Goal: Information Seeking & Learning: Learn about a topic

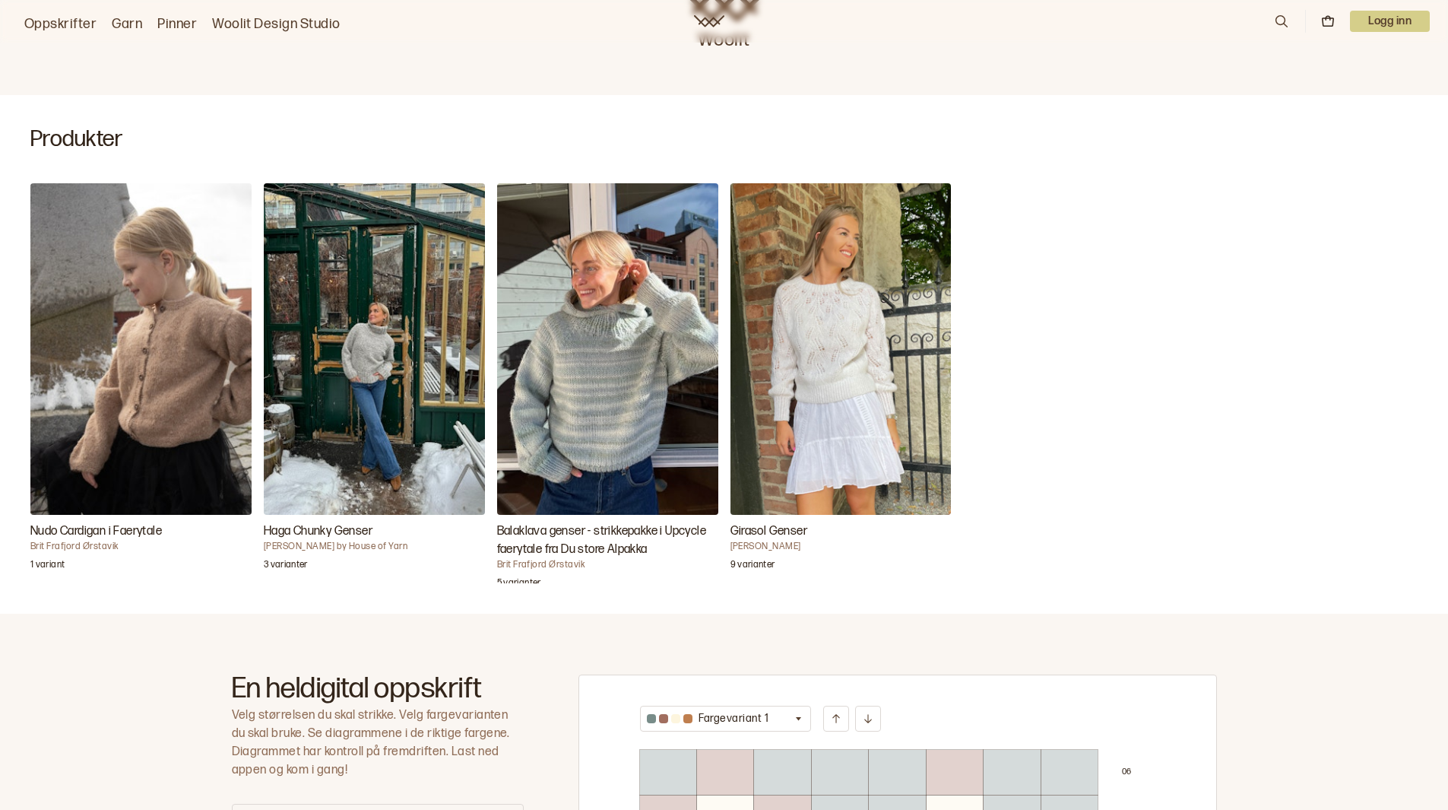
scroll to position [456, 0]
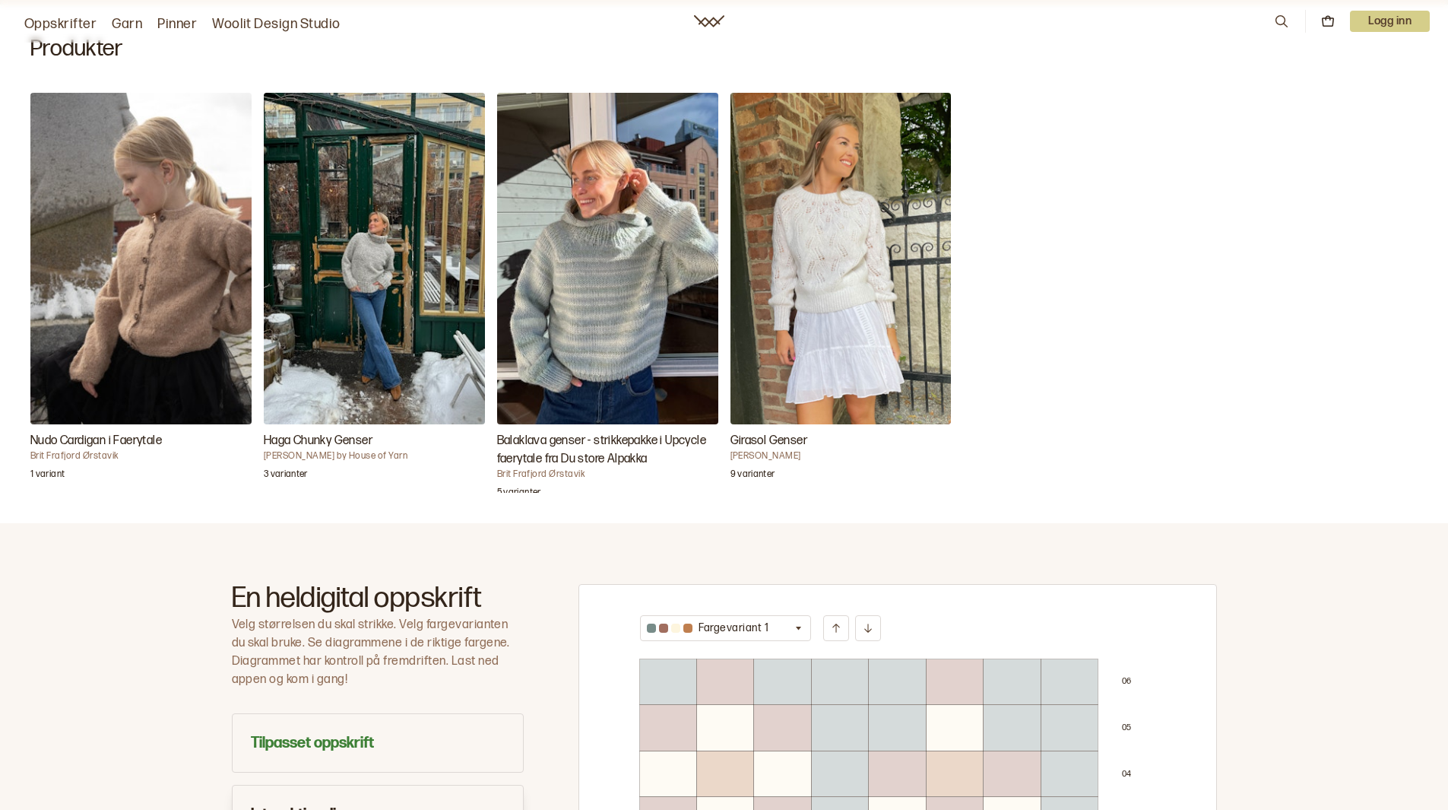
click at [589, 255] on img "Balaklava genser - strikkepakke i Upcycle faerytale fra Du store Alpakka" at bounding box center [607, 258] width 221 height 331
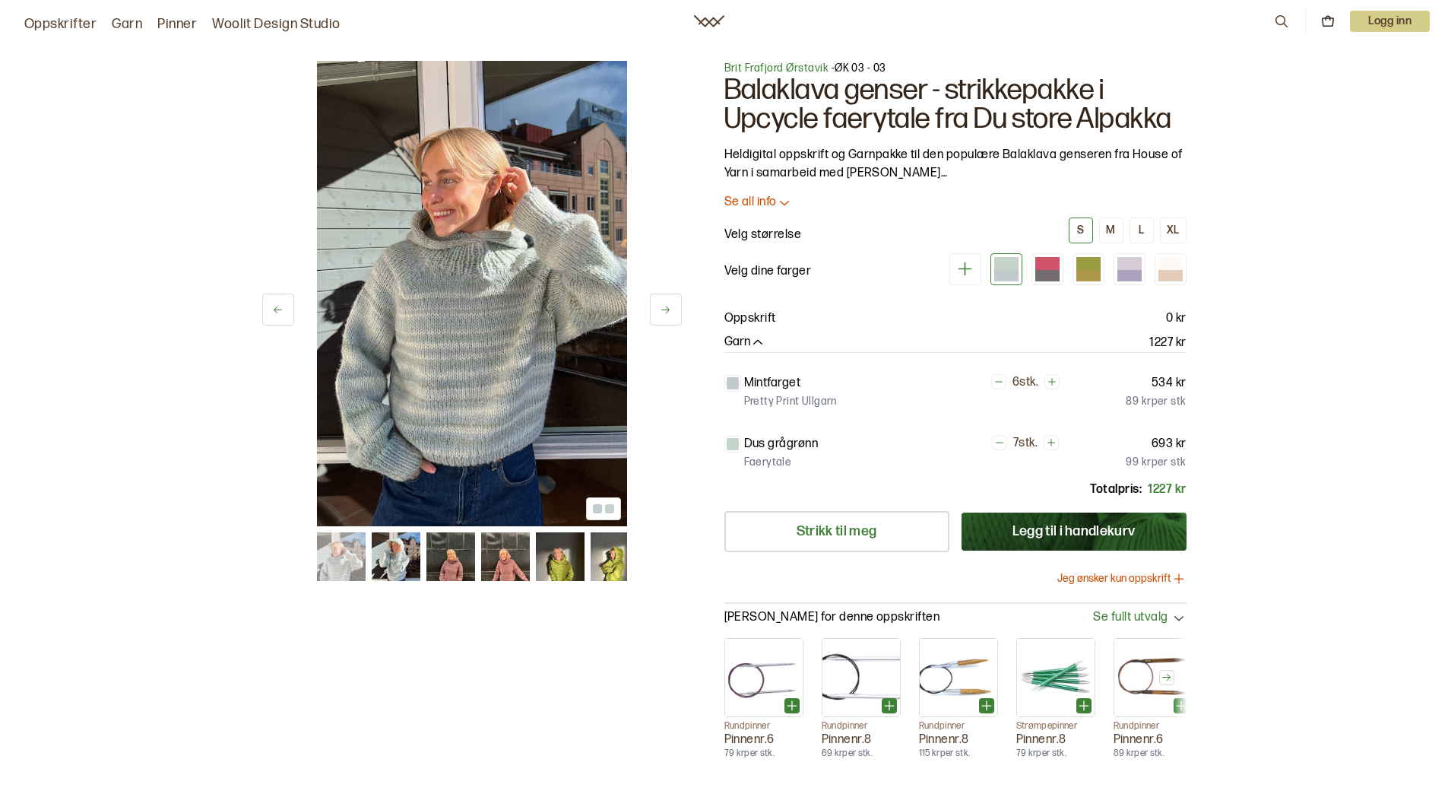
click at [563, 349] on img at bounding box center [472, 293] width 310 height 465
click at [473, 342] on img at bounding box center [472, 293] width 310 height 465
click at [598, 512] on div at bounding box center [597, 508] width 9 height 9
click at [667, 304] on icon at bounding box center [665, 309] width 11 height 11
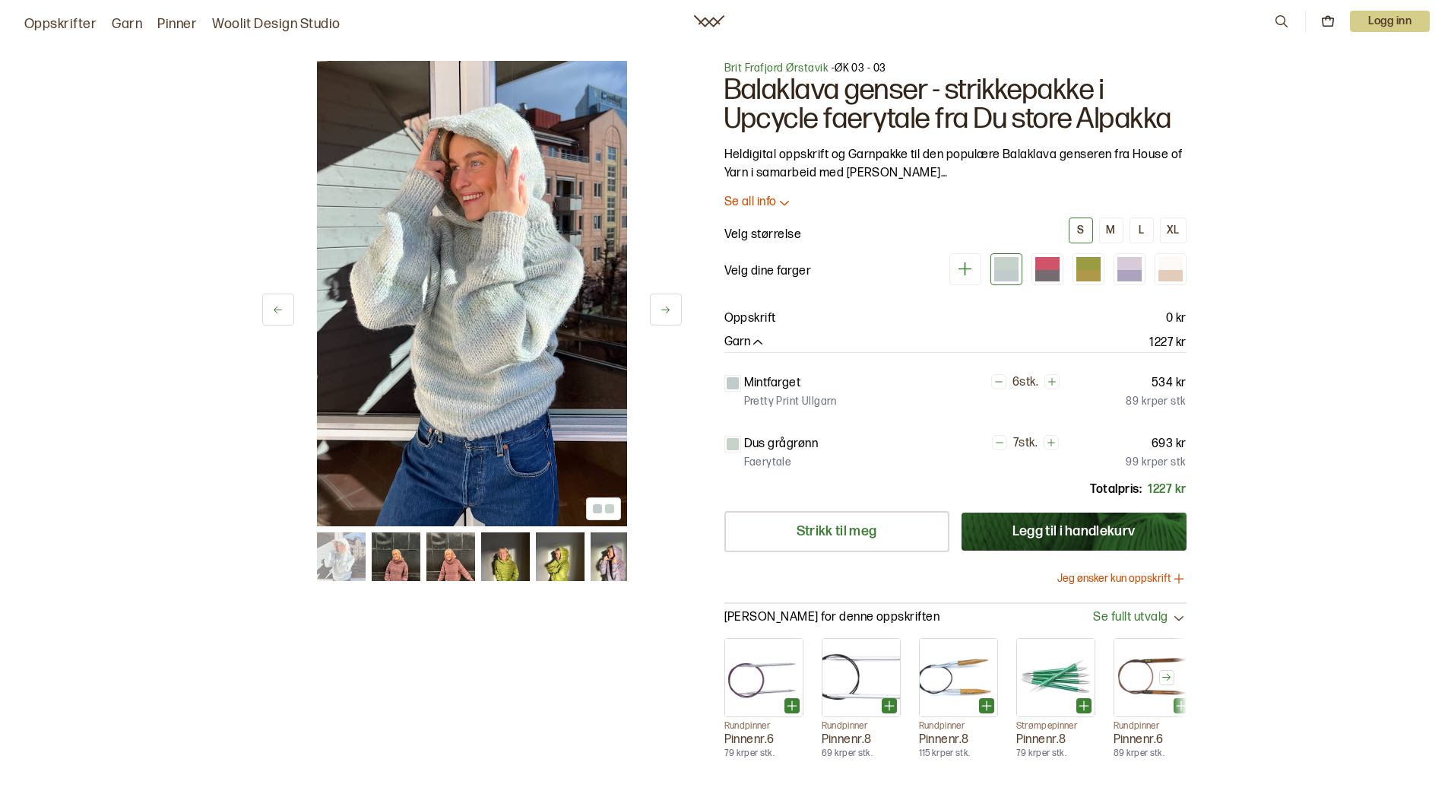
click at [668, 308] on icon at bounding box center [665, 309] width 8 height 7
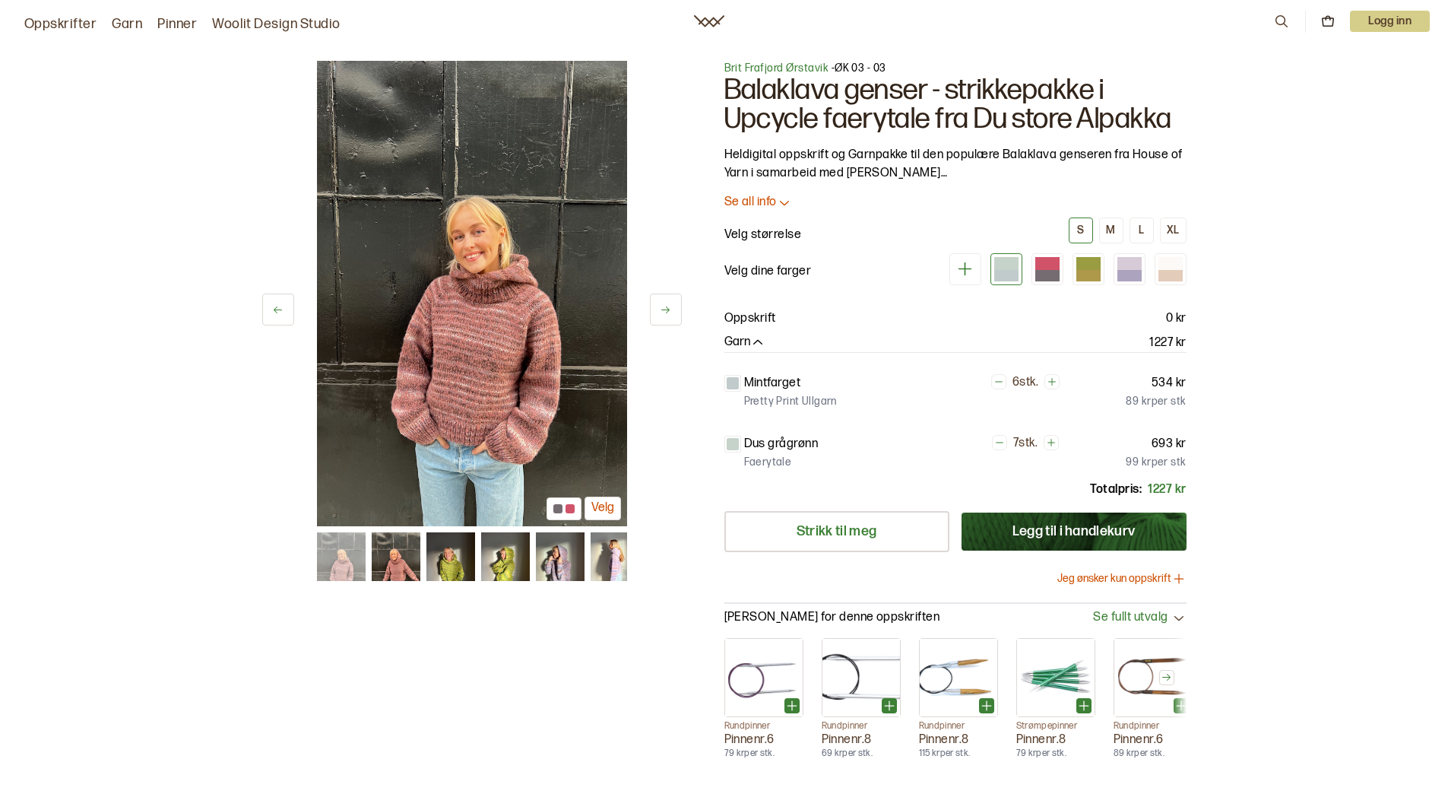
click at [668, 309] on icon at bounding box center [665, 309] width 8 height 7
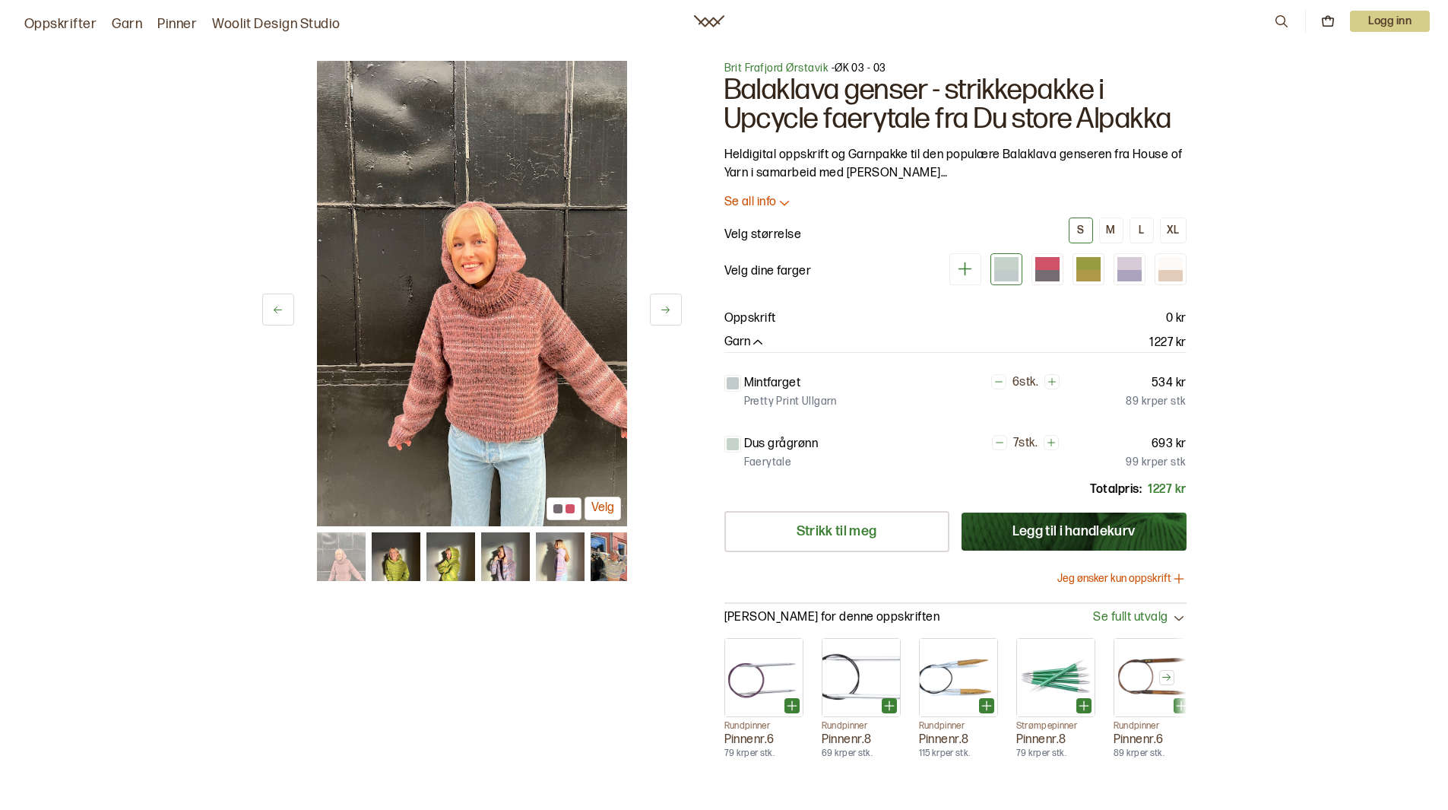
click at [668, 309] on icon at bounding box center [665, 309] width 8 height 7
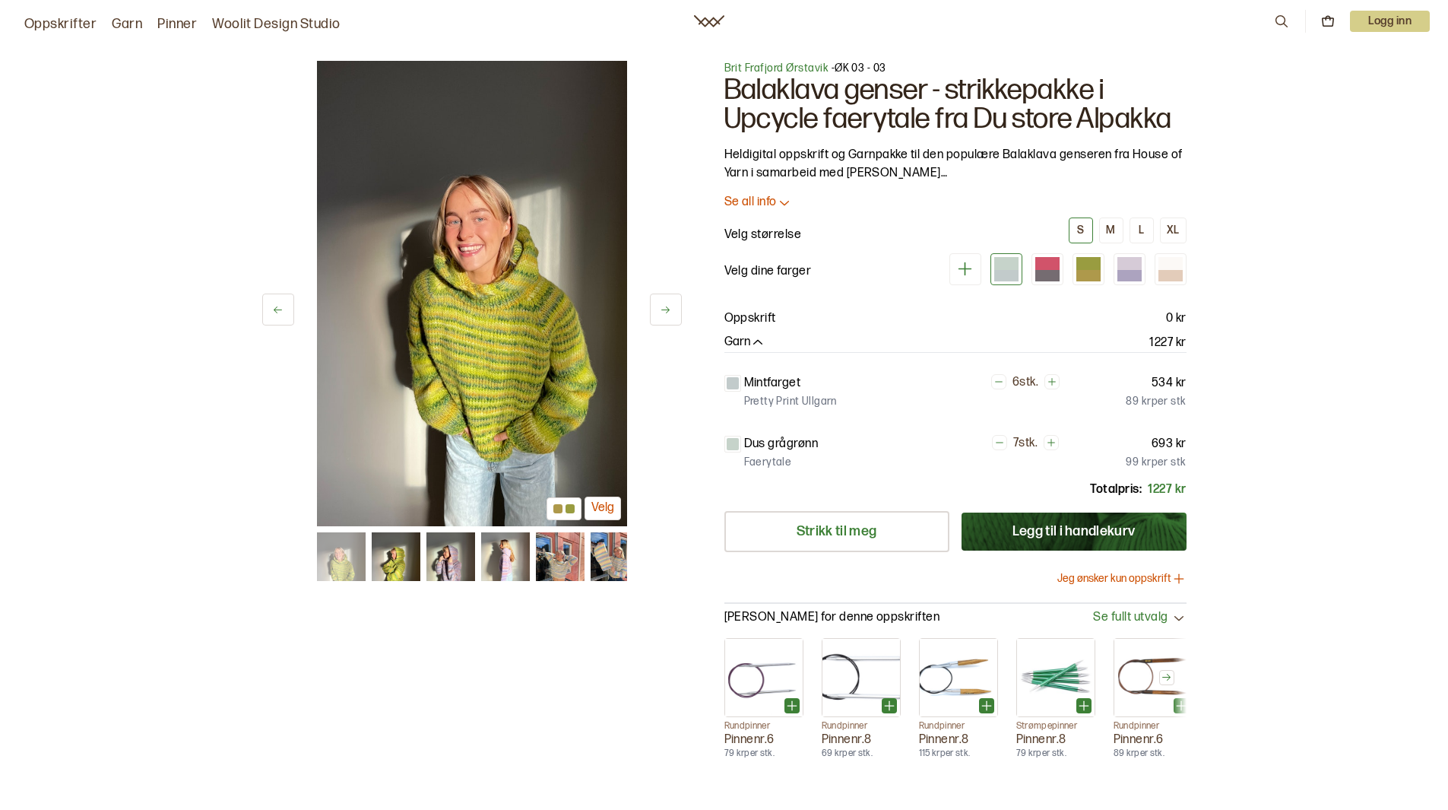
click at [668, 310] on icon at bounding box center [665, 309] width 8 height 7
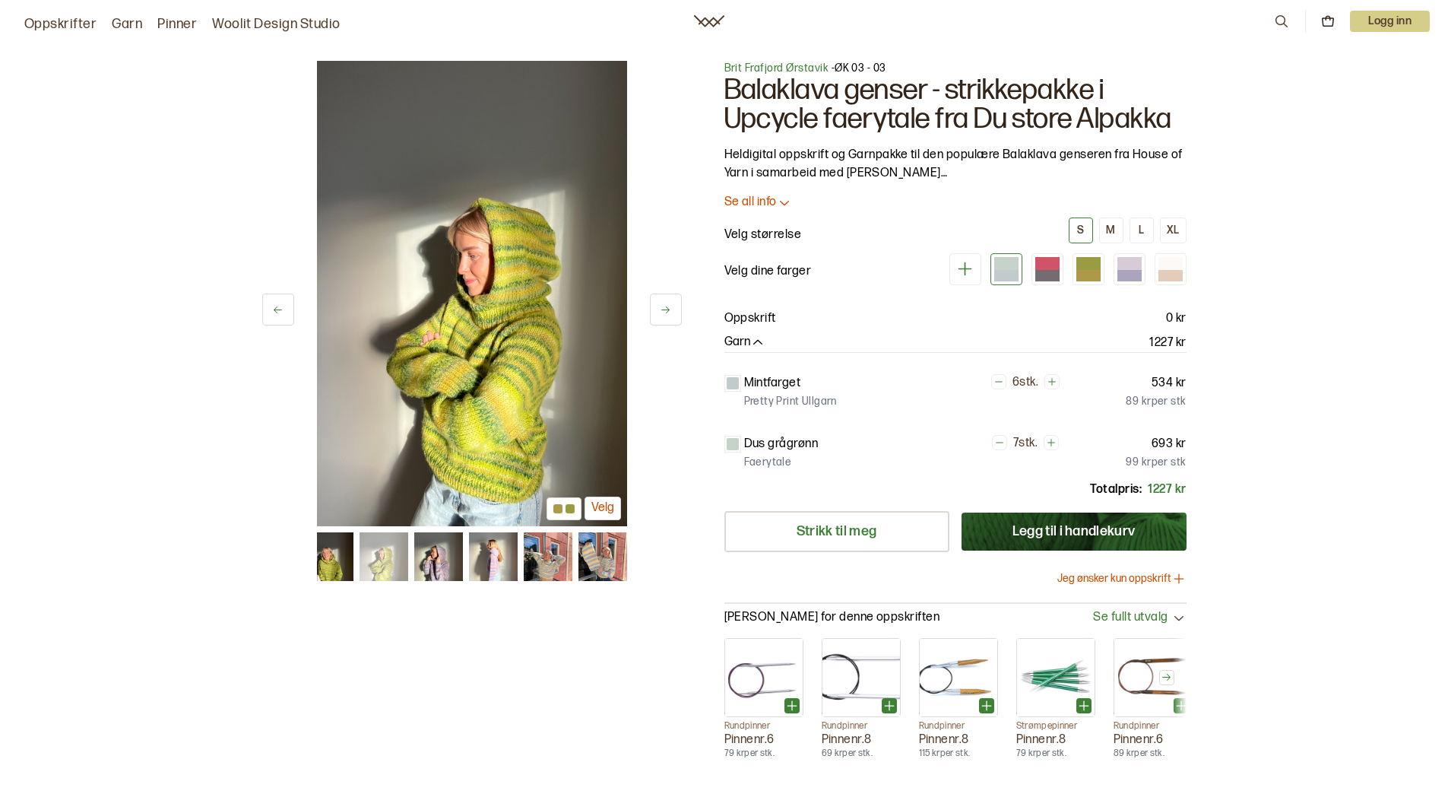
click at [668, 311] on icon at bounding box center [665, 309] width 8 height 7
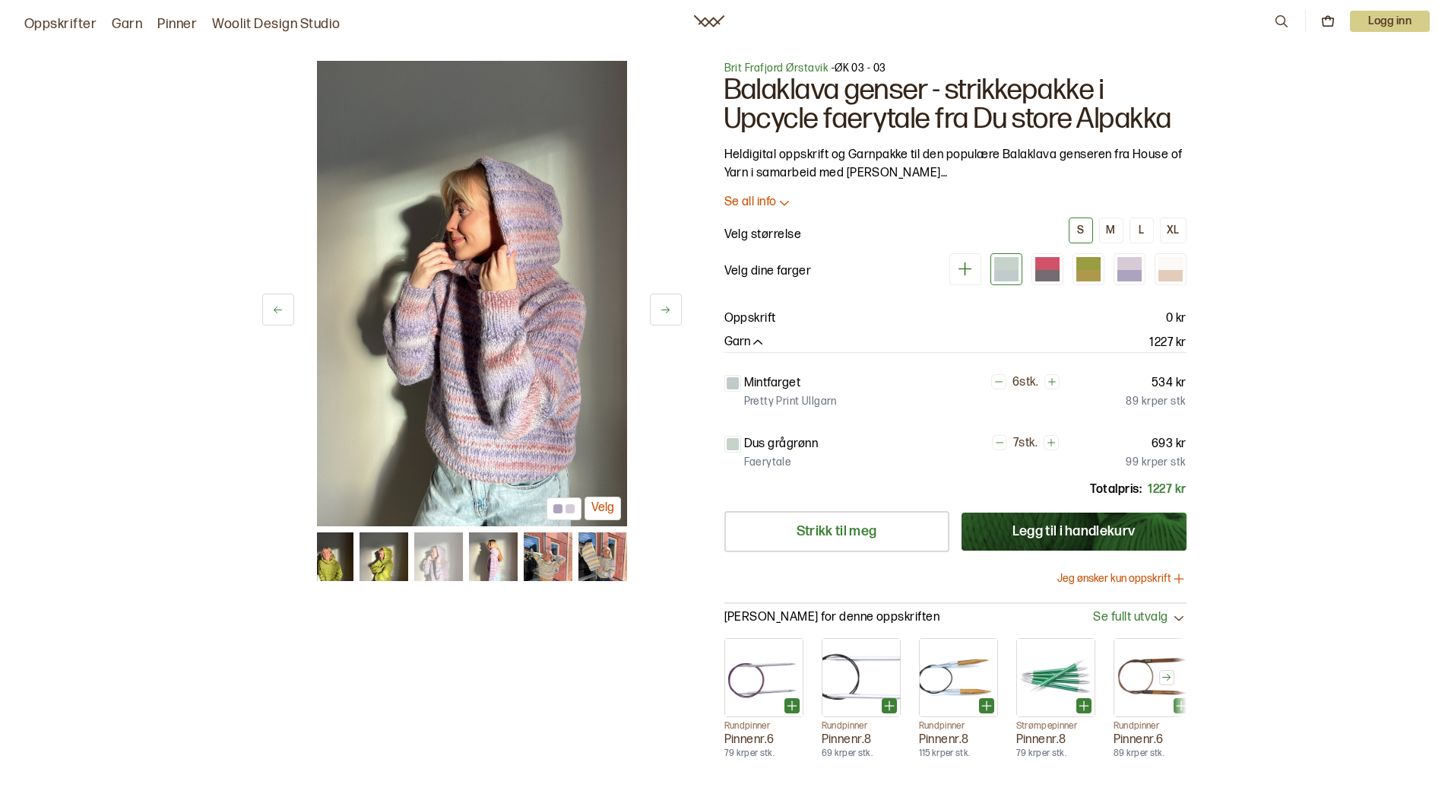
click at [668, 312] on icon at bounding box center [665, 309] width 11 height 11
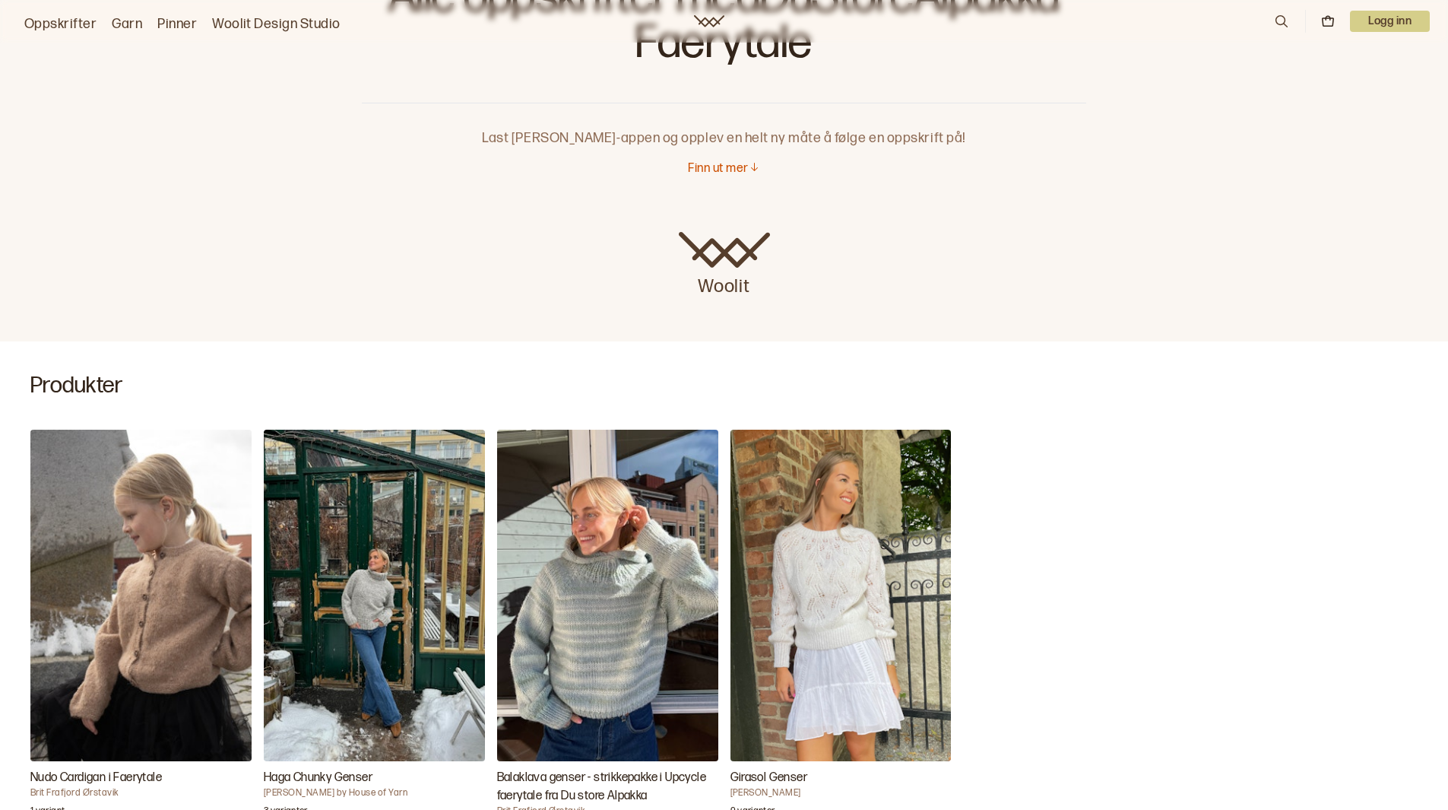
scroll to position [380, 0]
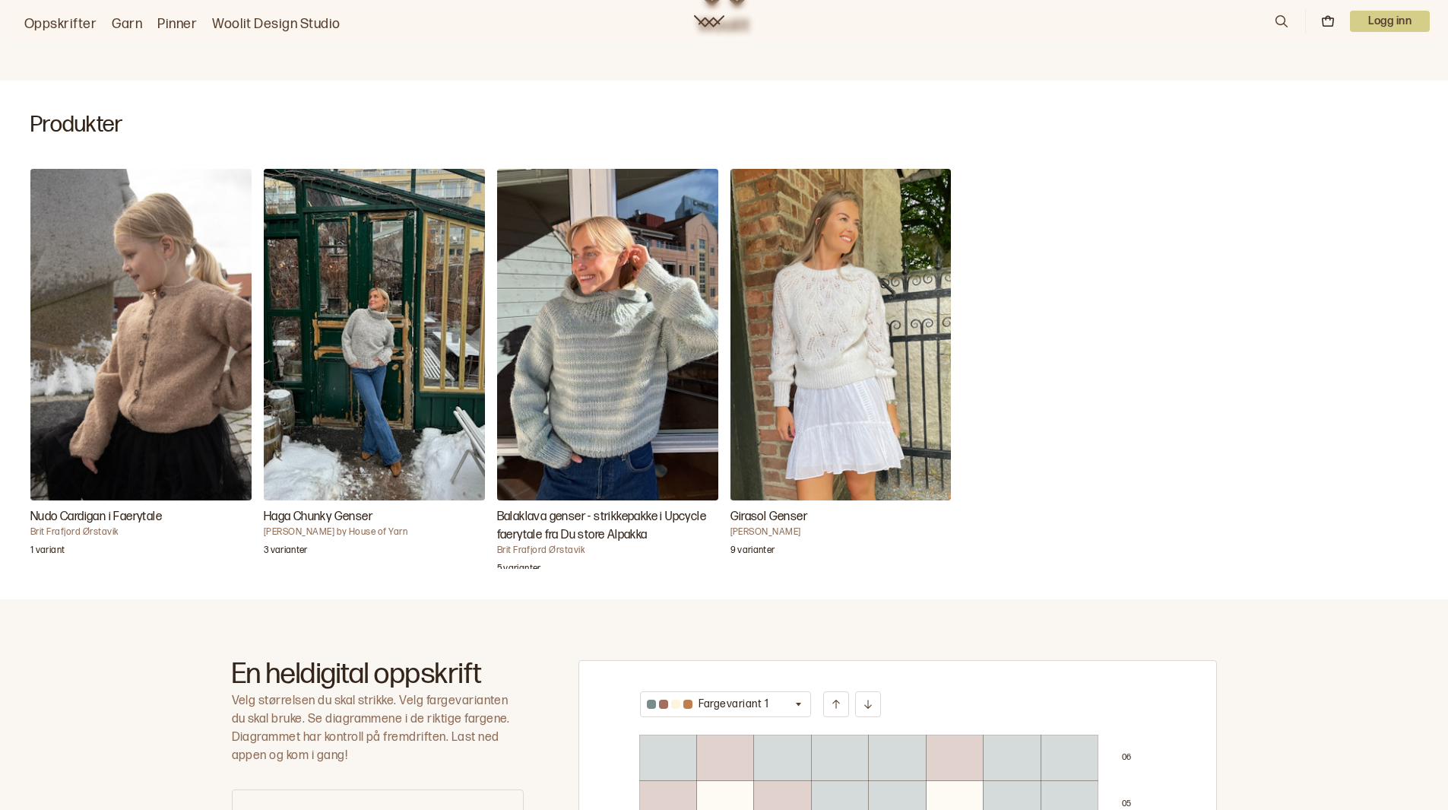
click at [166, 333] on img "Nudo Cardigan i Faerytale" at bounding box center [140, 334] width 221 height 331
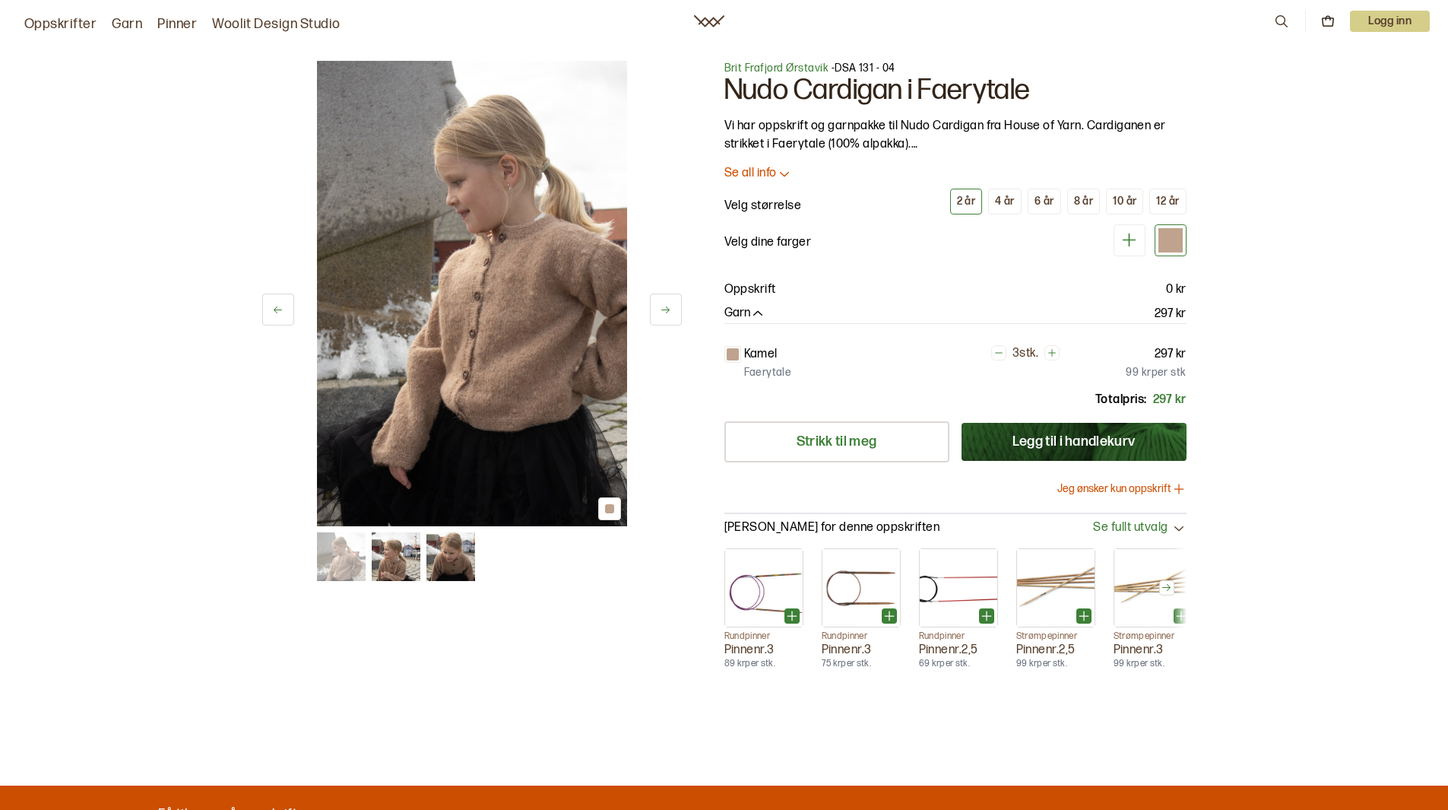
click at [530, 304] on img at bounding box center [472, 293] width 310 height 465
click at [388, 550] on img at bounding box center [396, 556] width 49 height 49
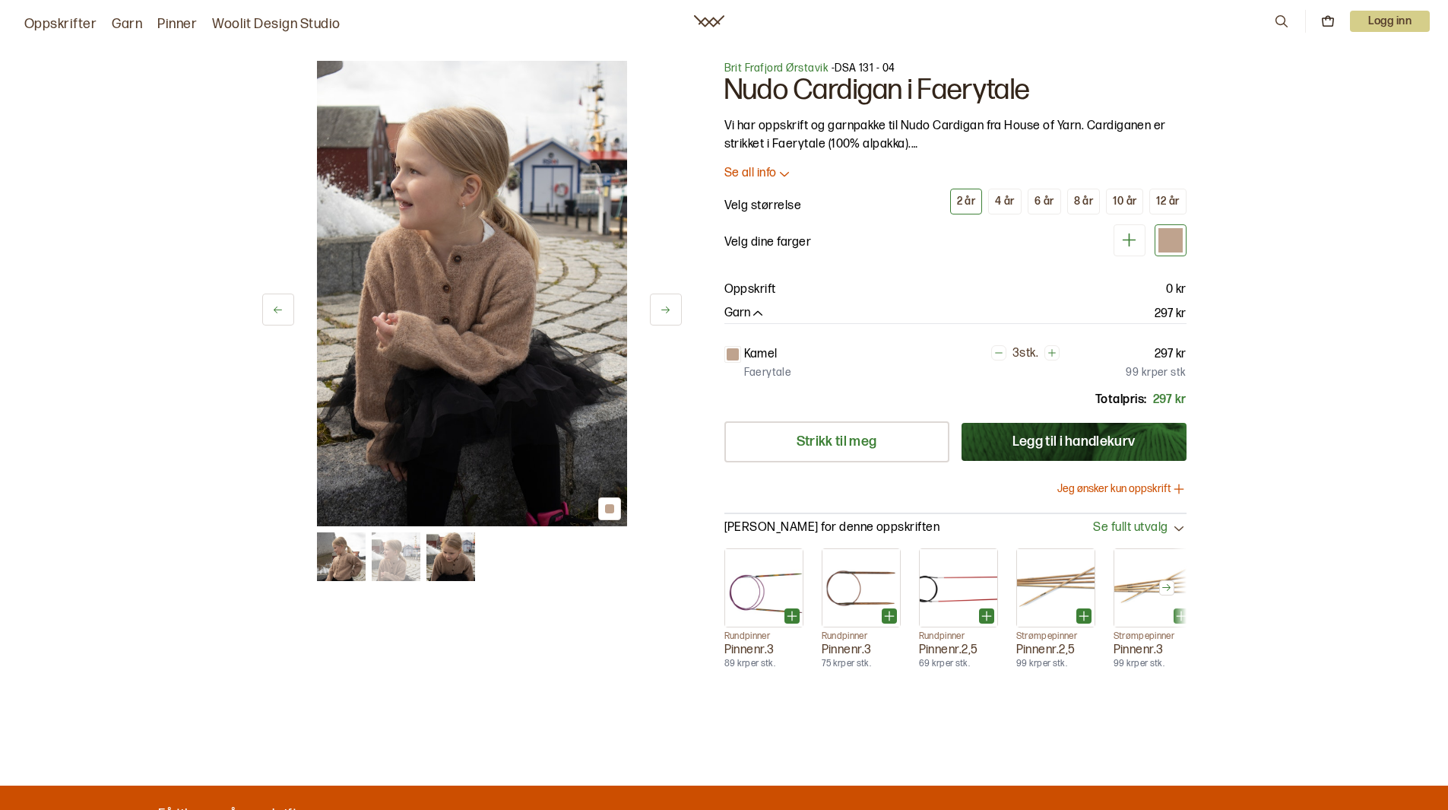
click at [450, 563] on img at bounding box center [450, 556] width 49 height 49
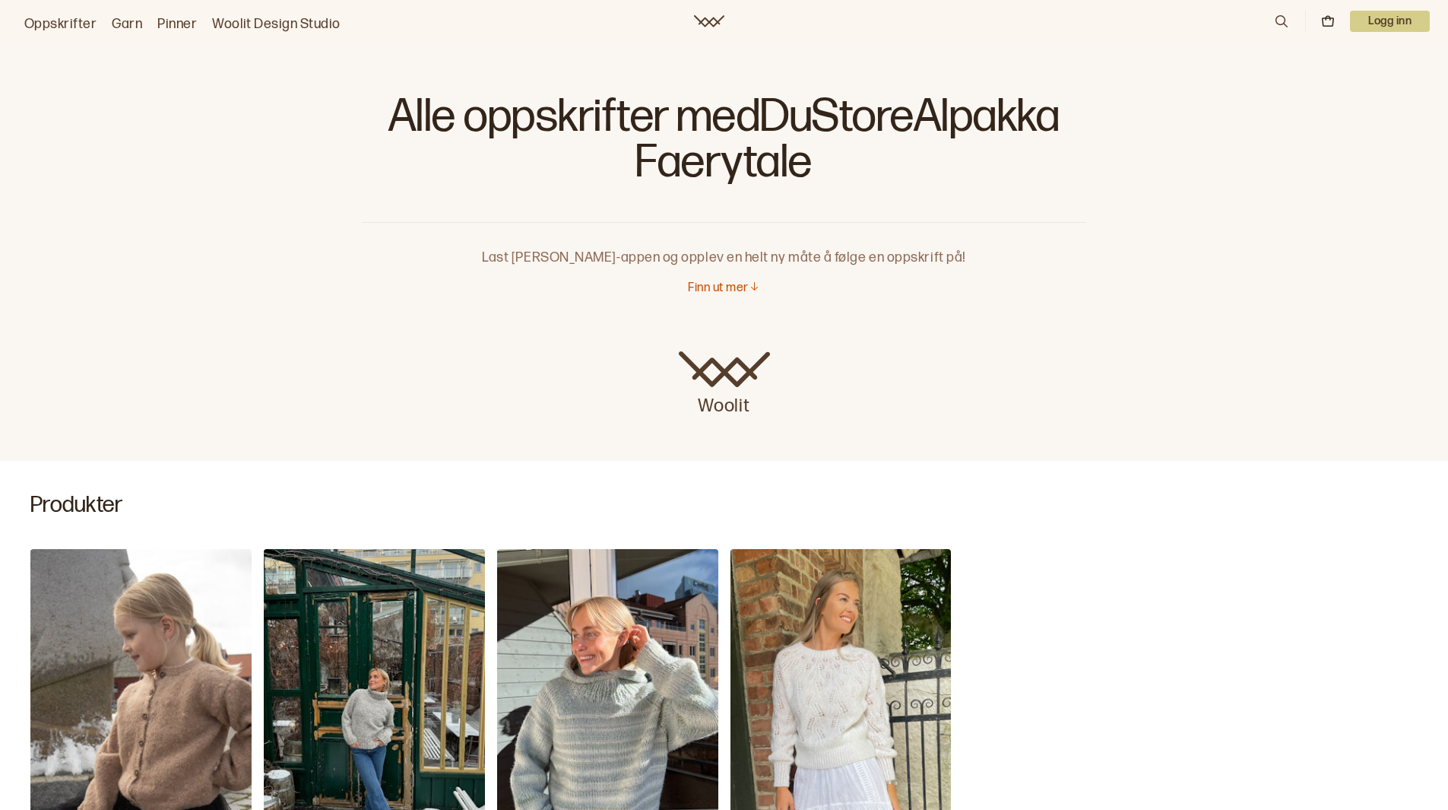
scroll to position [456, 0]
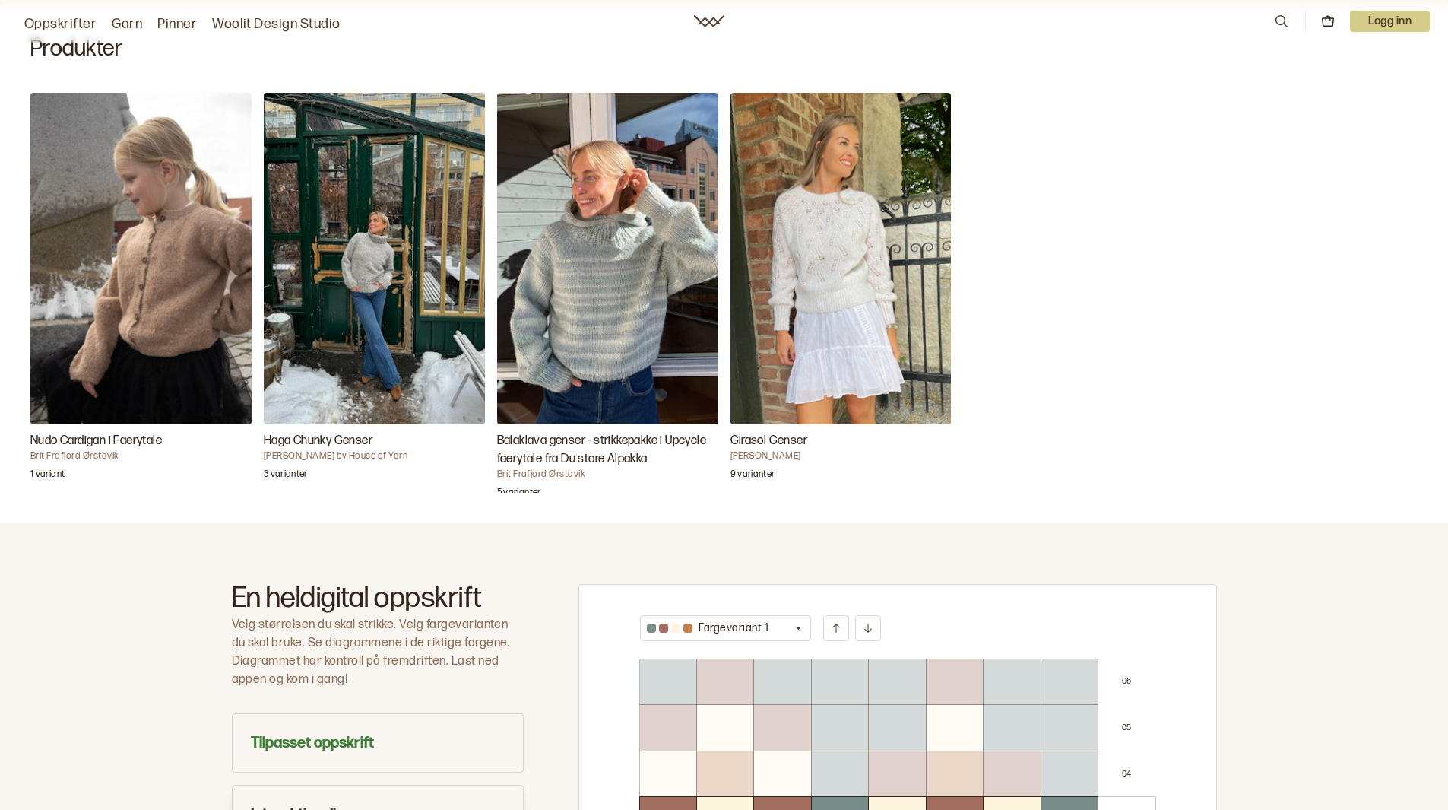
click at [418, 236] on img "Haga Chunky Genser" at bounding box center [374, 258] width 221 height 331
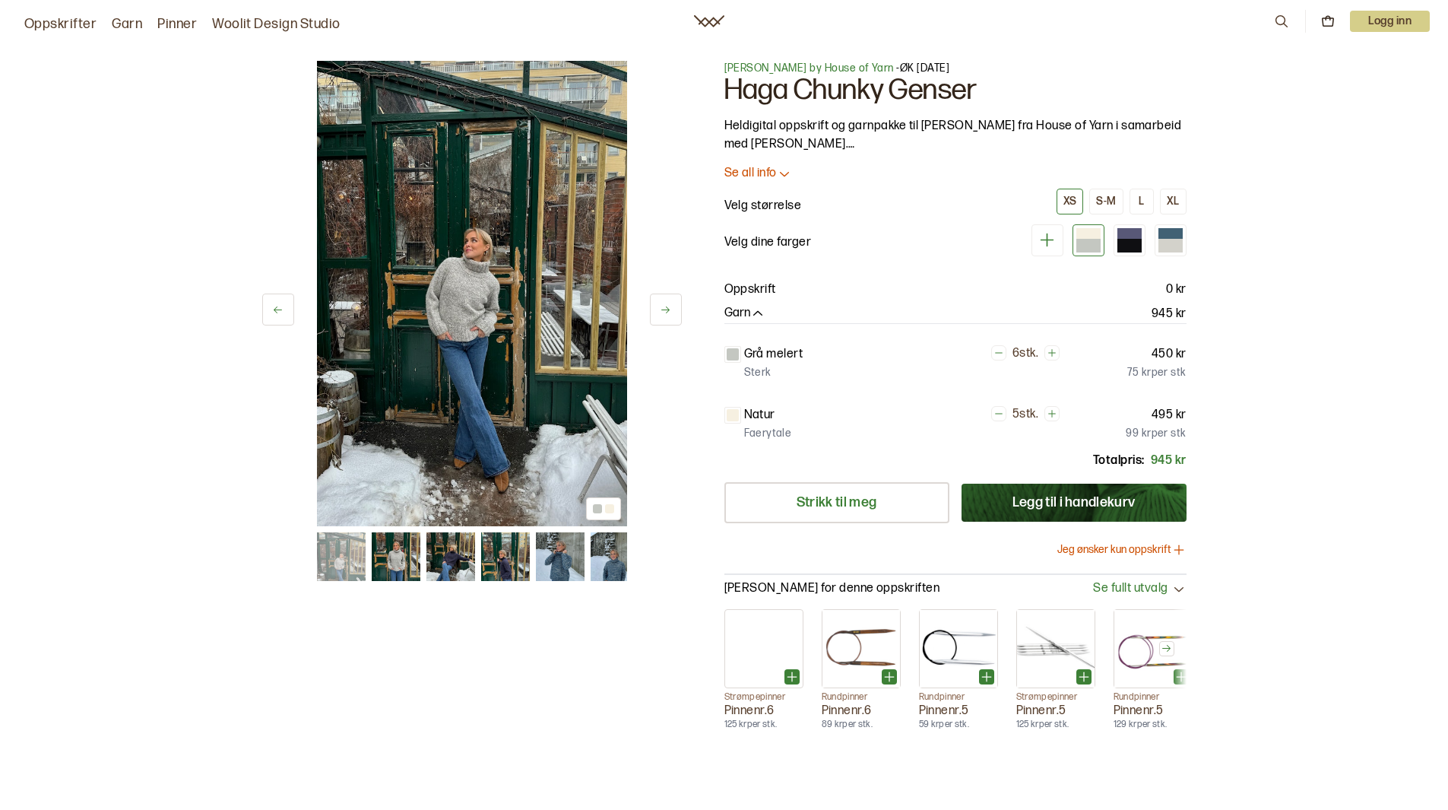
click at [660, 304] on icon at bounding box center [665, 309] width 11 height 11
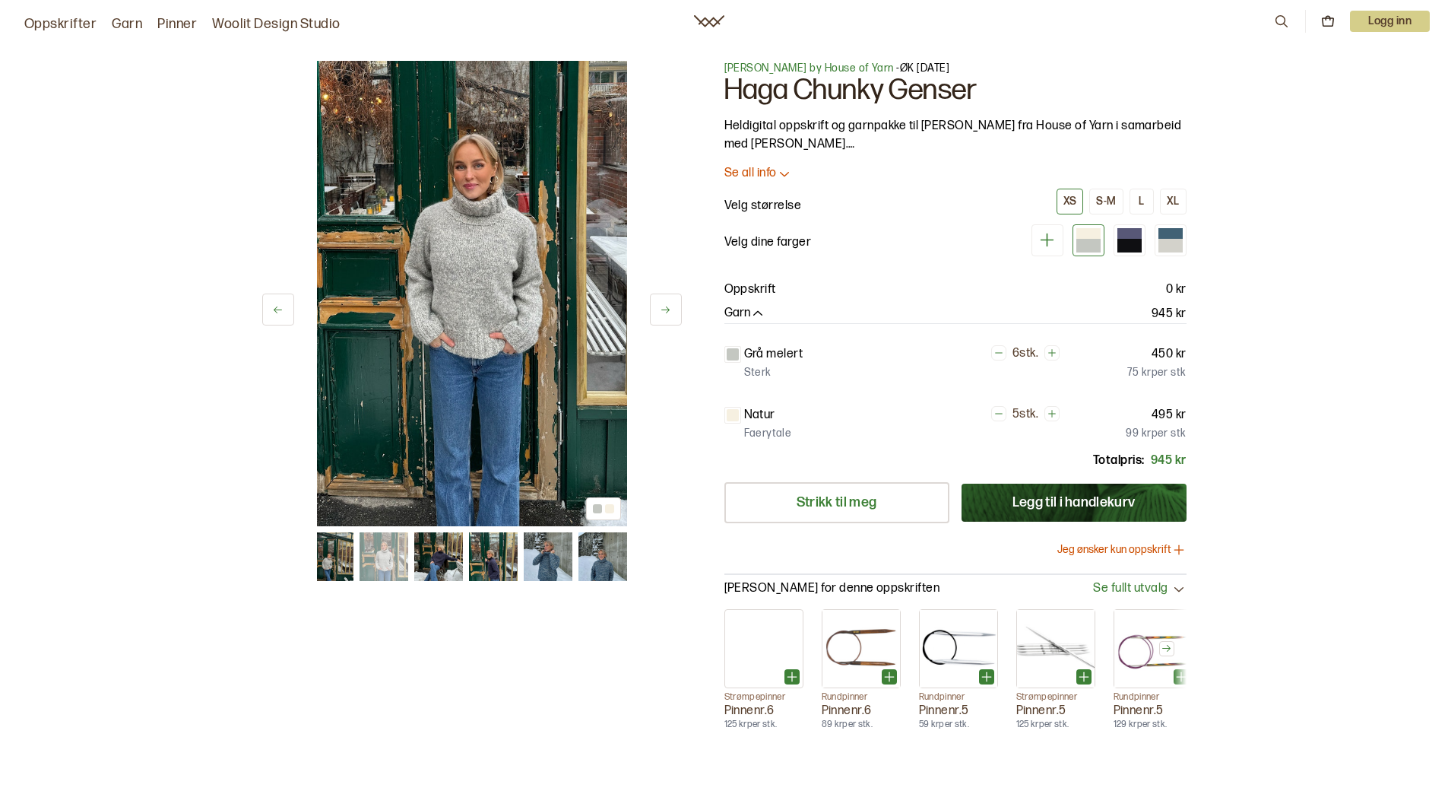
click at [660, 304] on icon at bounding box center [665, 309] width 11 height 11
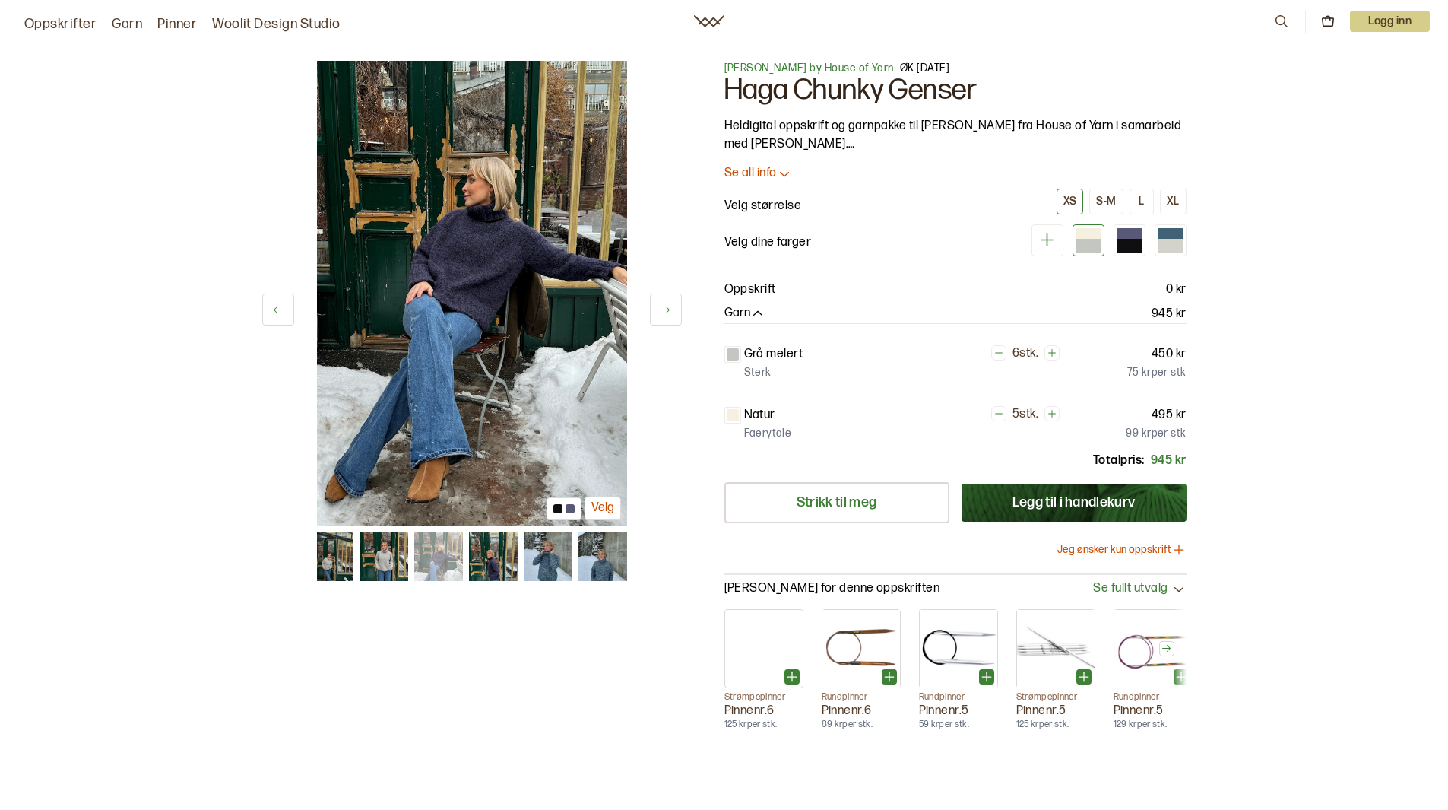
click at [660, 310] on icon at bounding box center [665, 309] width 11 height 11
